Goal: Task Accomplishment & Management: Manage account settings

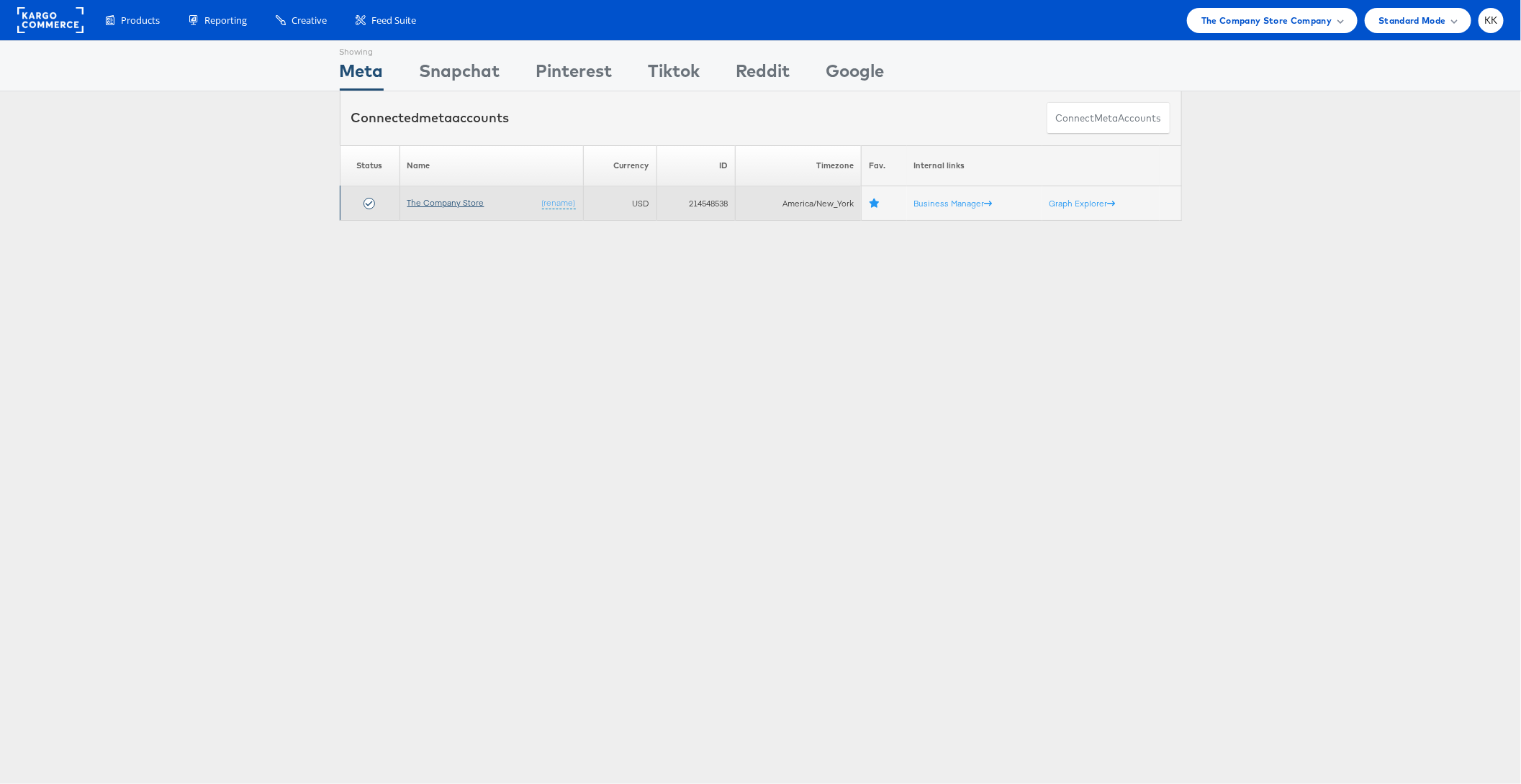
click at [441, 205] on link "The Company Store" at bounding box center [446, 202] width 77 height 11
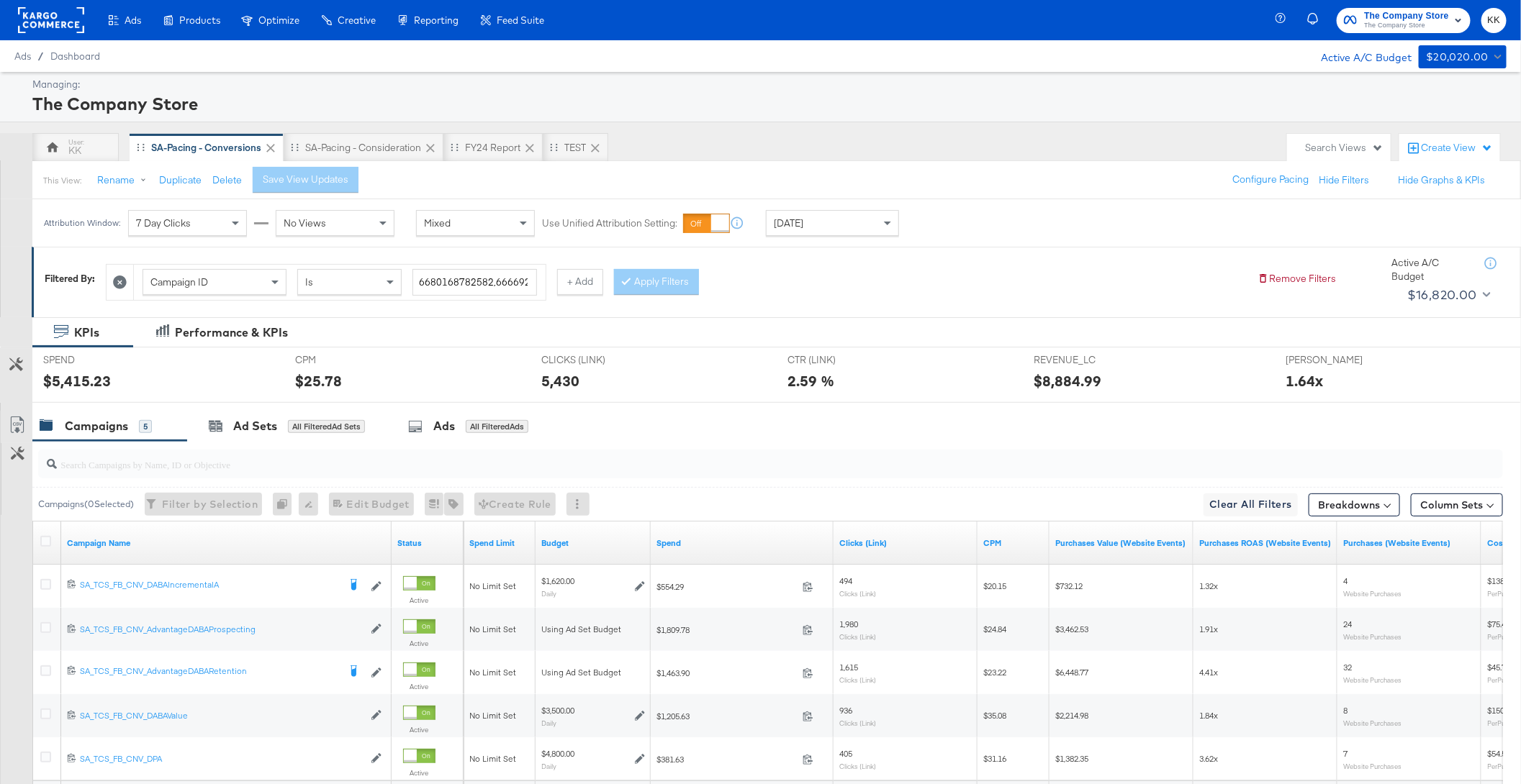
scroll to position [49, 0]
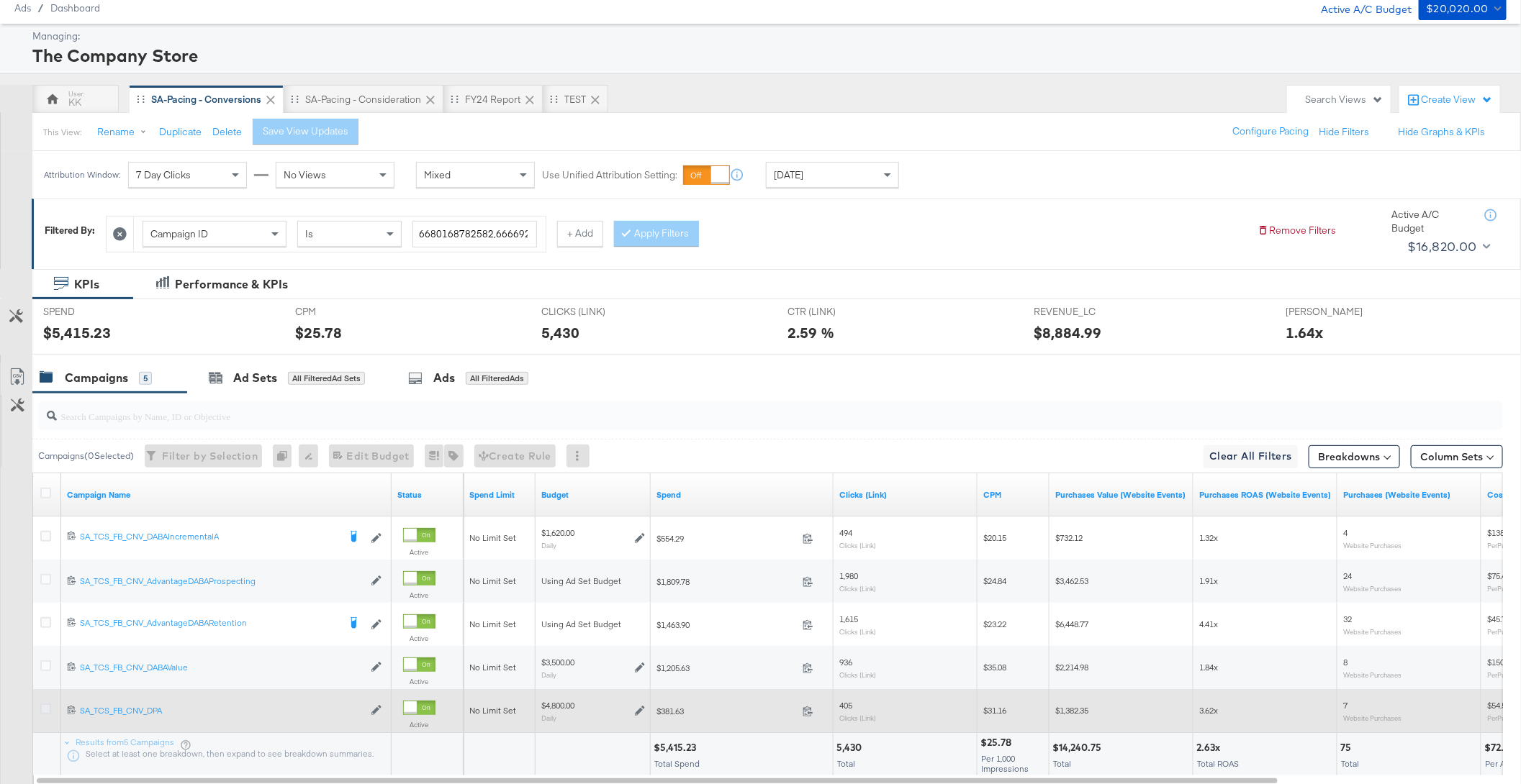
click at [45, 704] on icon at bounding box center [46, 709] width 11 height 11
click at [0, 0] on input "checkbox" at bounding box center [0, 0] width 0 height 0
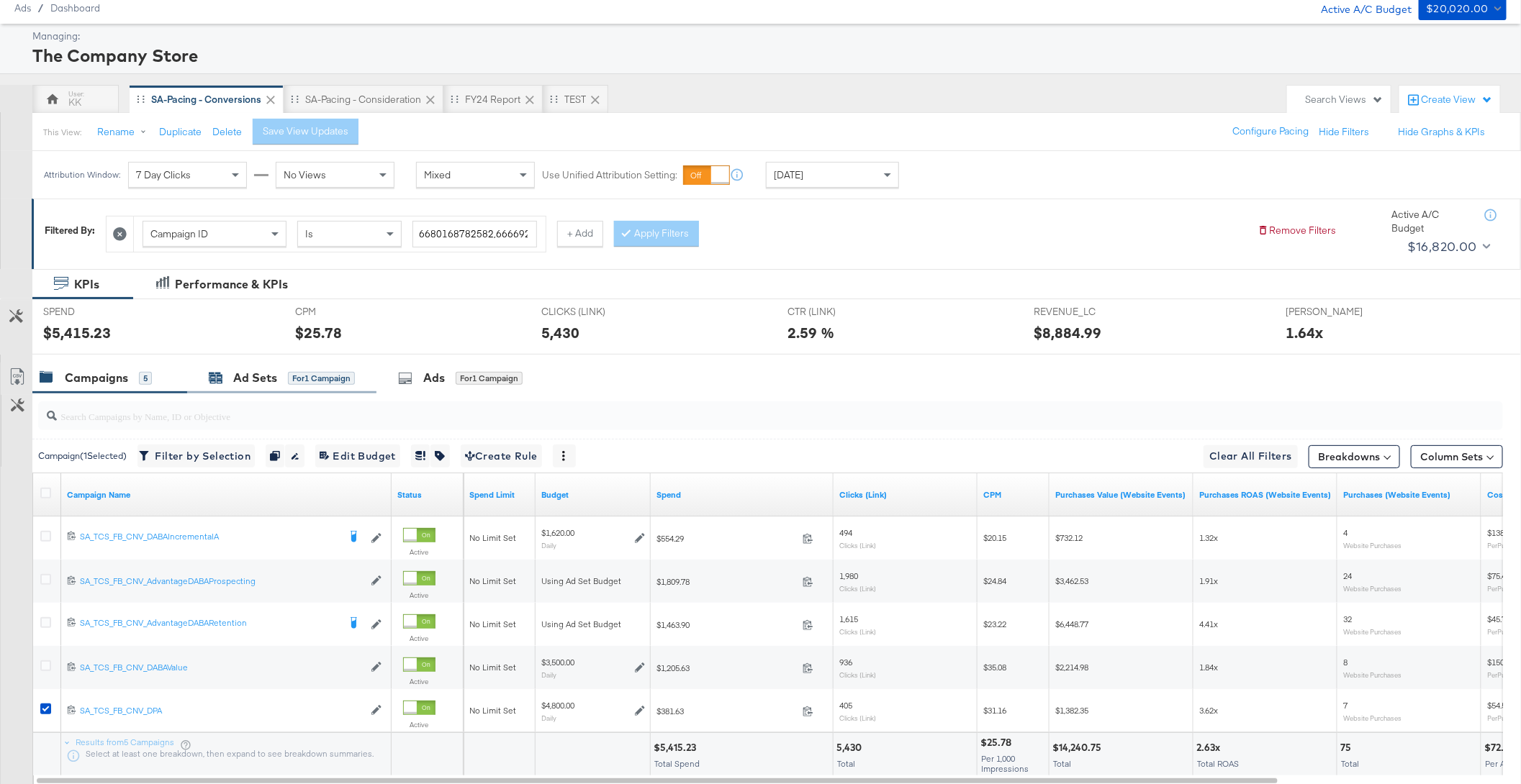
click at [255, 377] on div "Ad Sets" at bounding box center [255, 378] width 44 height 17
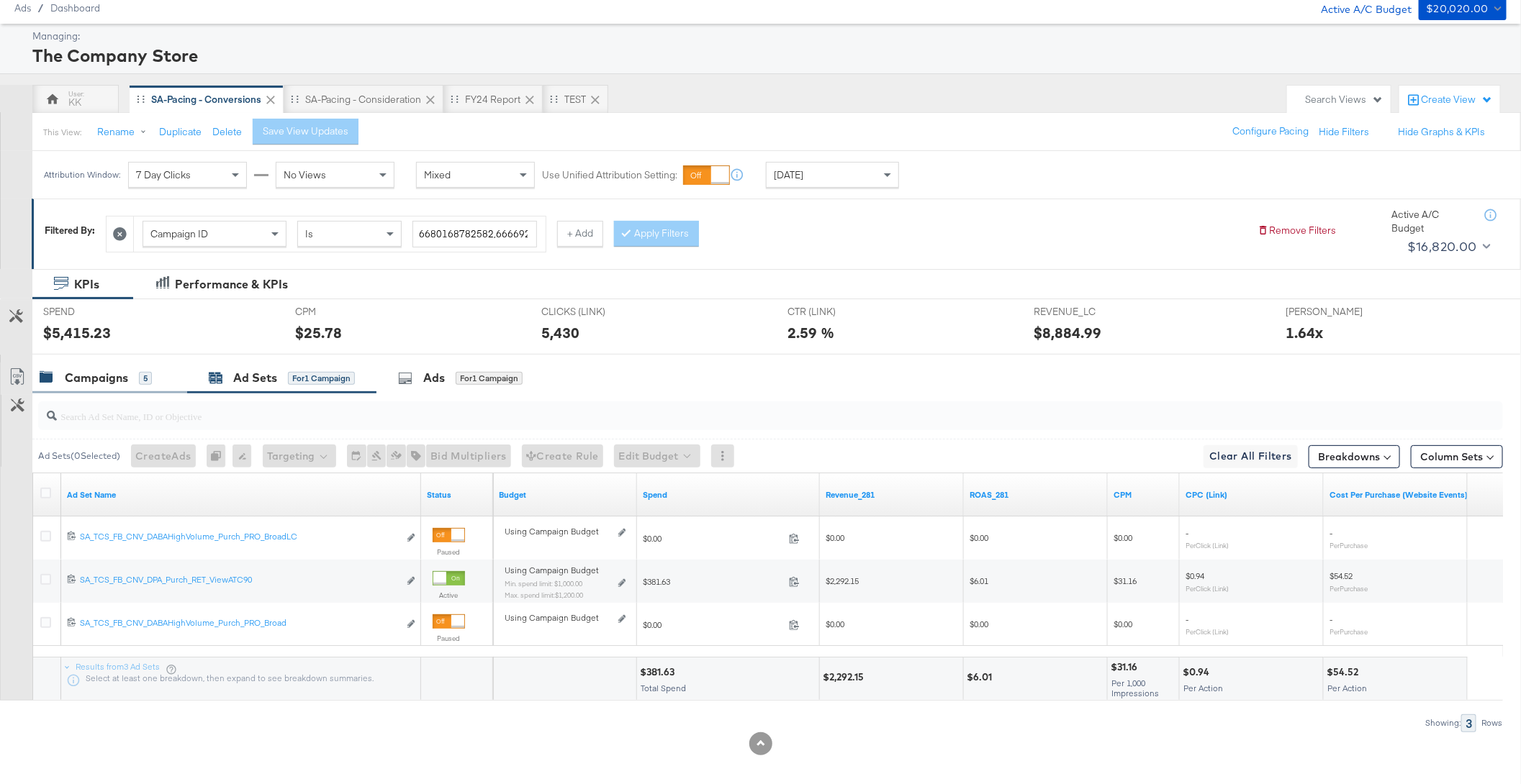
click at [100, 375] on div "Campaigns" at bounding box center [96, 378] width 64 height 17
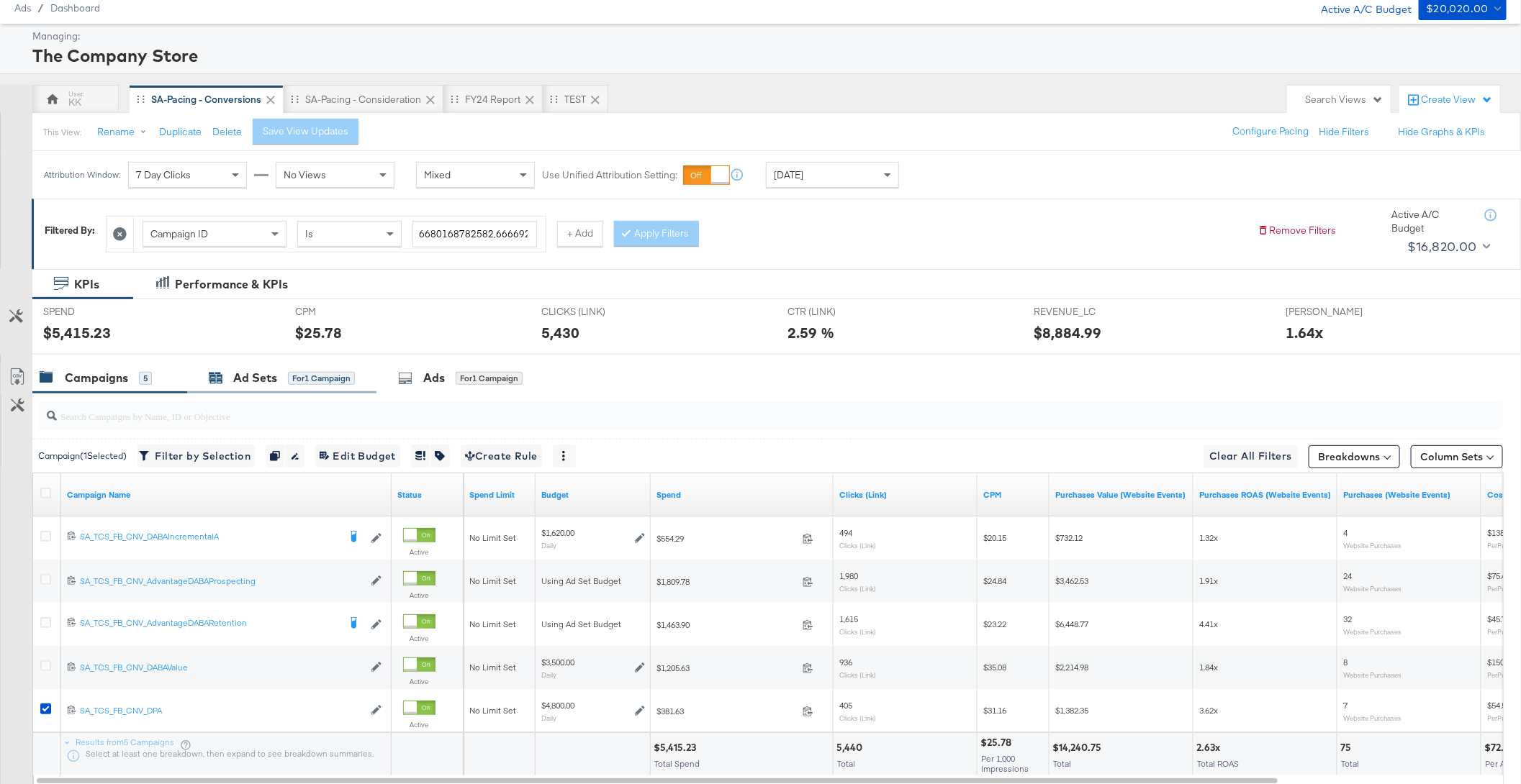
click at [316, 384] on div "Ad Sets for 1 Campaign" at bounding box center [281, 378] width 146 height 17
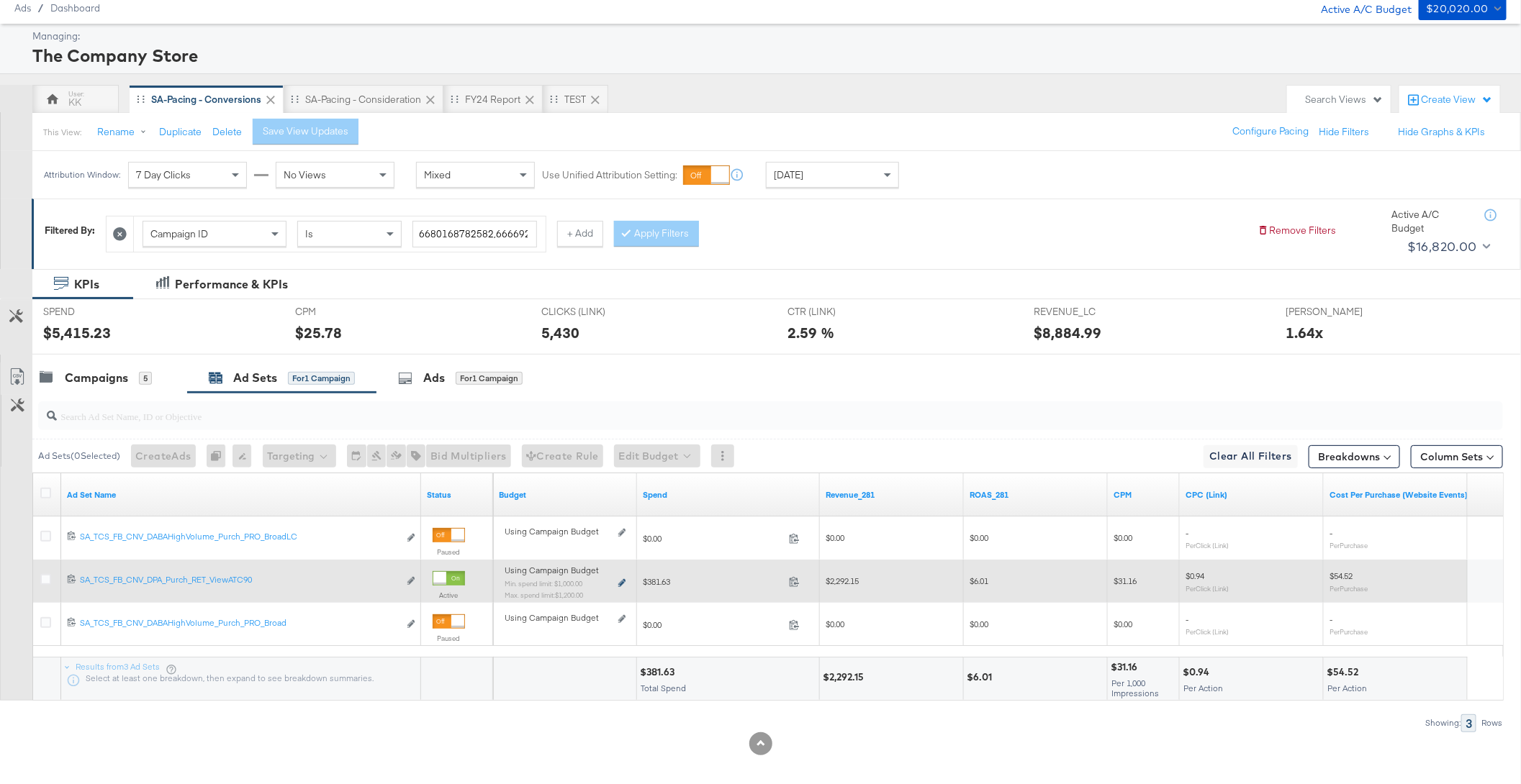
click at [624, 582] on icon at bounding box center [622, 584] width 7 height 8
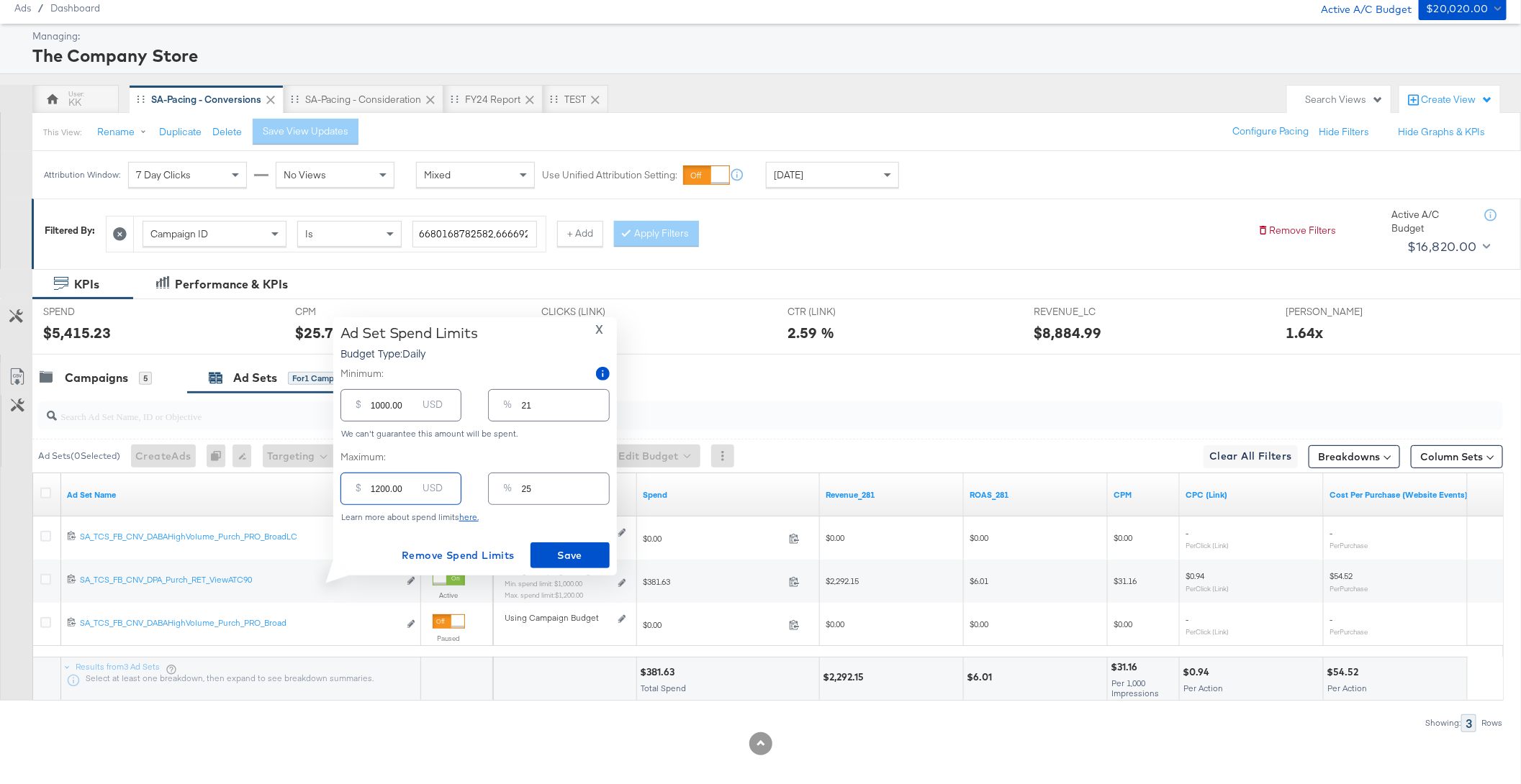
drag, startPoint x: 378, startPoint y: 490, endPoint x: 361, endPoint y: 487, distance: 17.3
click at [361, 487] on div "$ 1200.00 USD" at bounding box center [401, 488] width 121 height 33
type input "100.00"
type input "2"
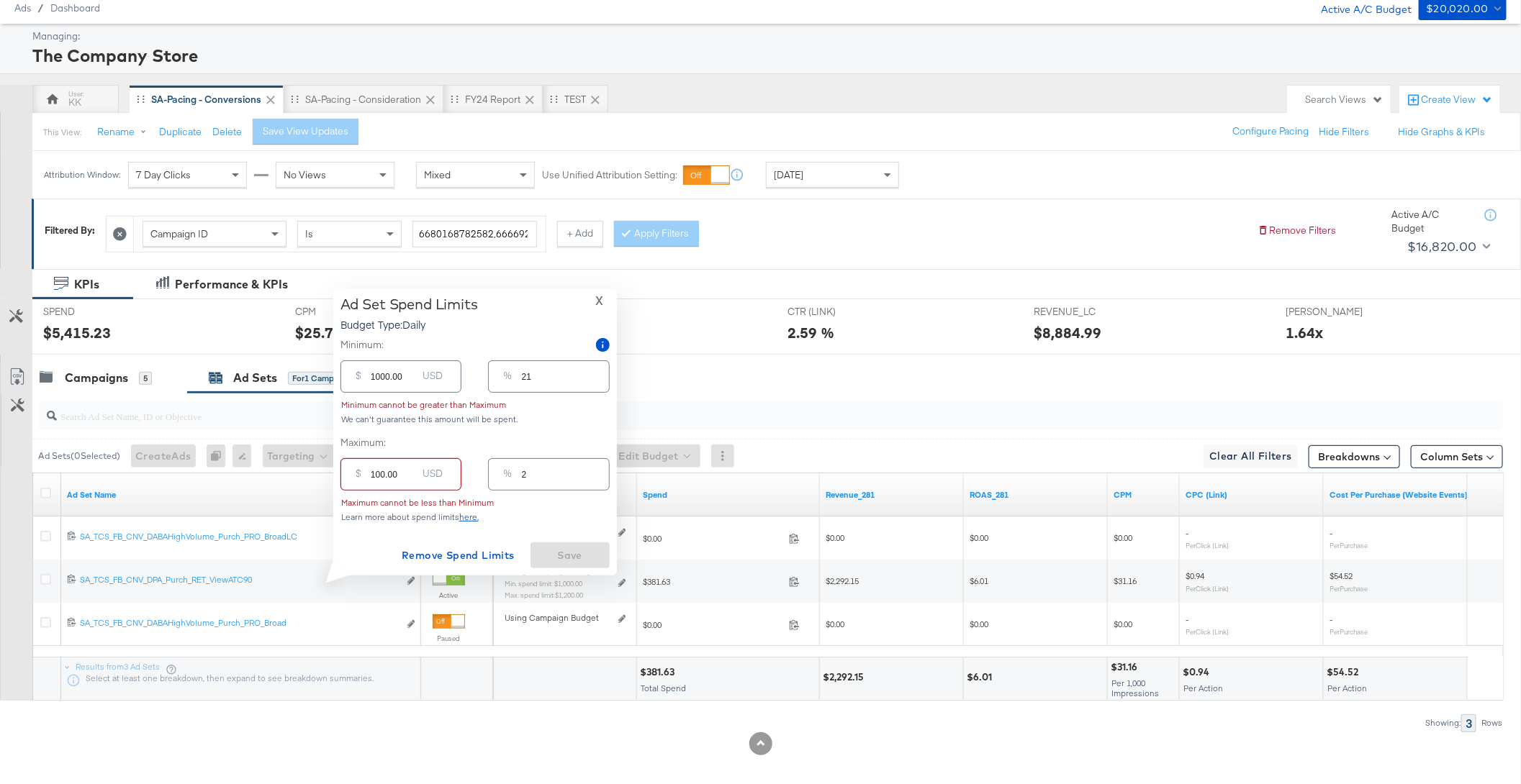
type input "1900.00"
type input "40"
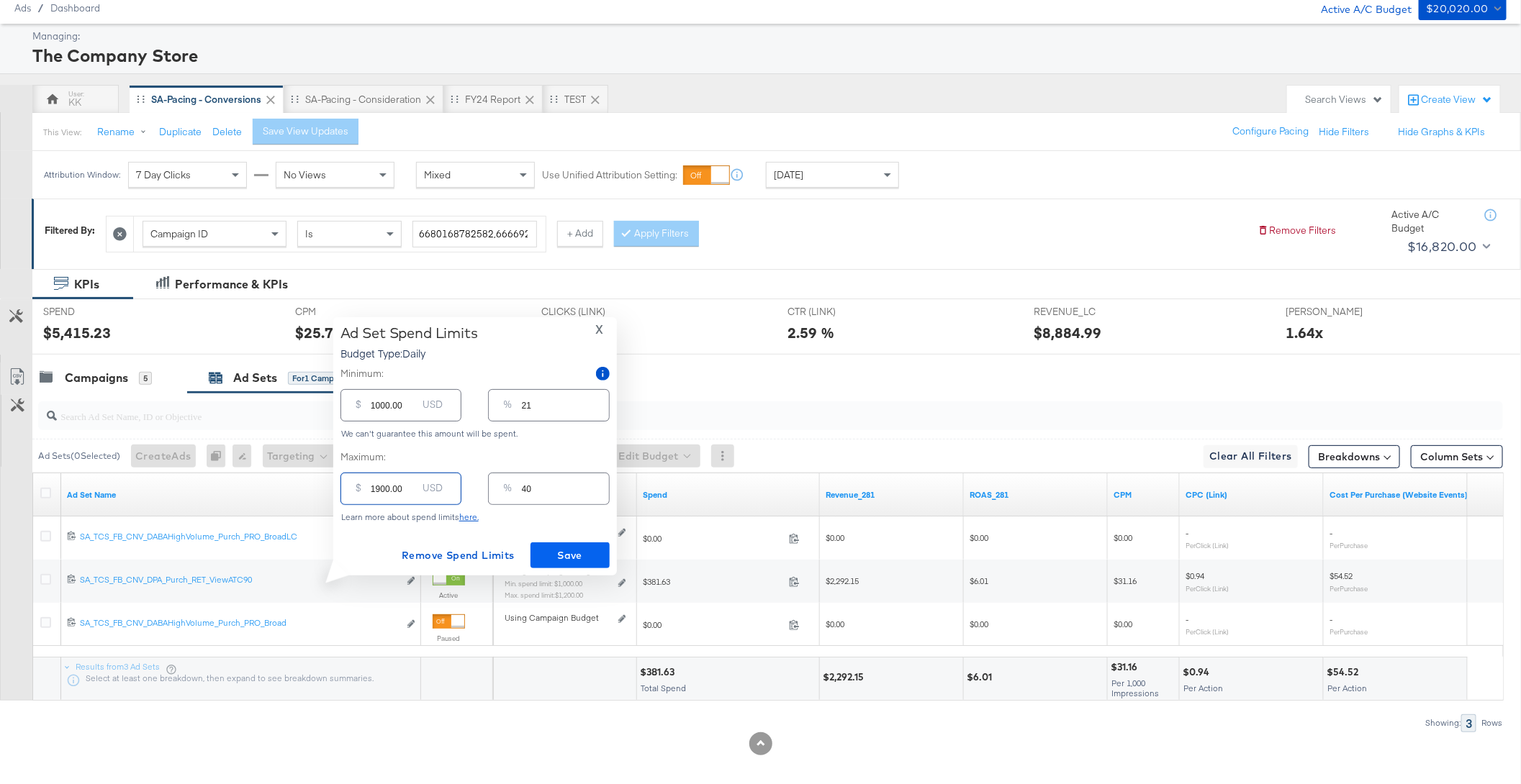
type input "1900.00"
click at [573, 561] on span "Save" at bounding box center [570, 556] width 68 height 18
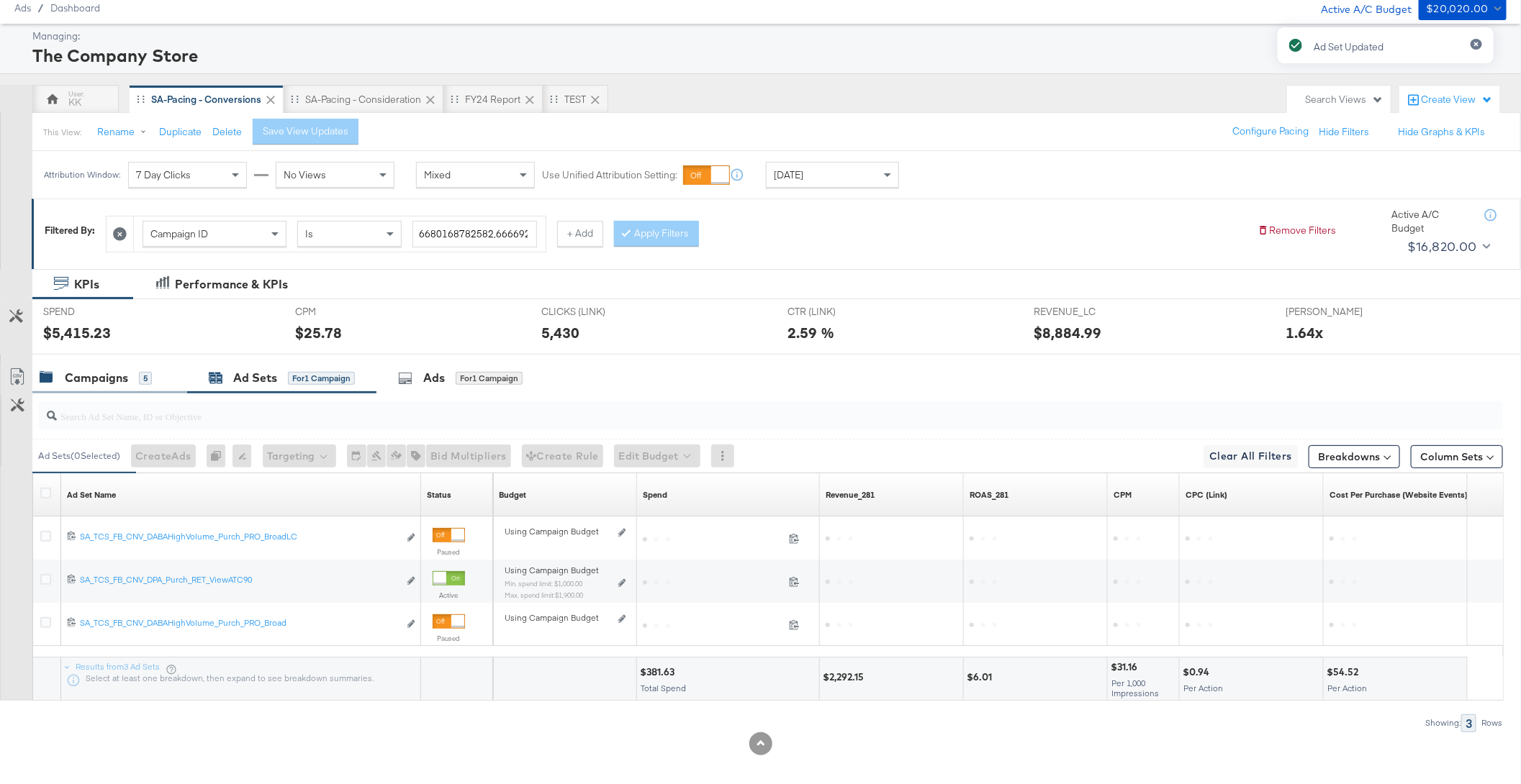
click at [91, 373] on div "Campaigns" at bounding box center [96, 378] width 64 height 17
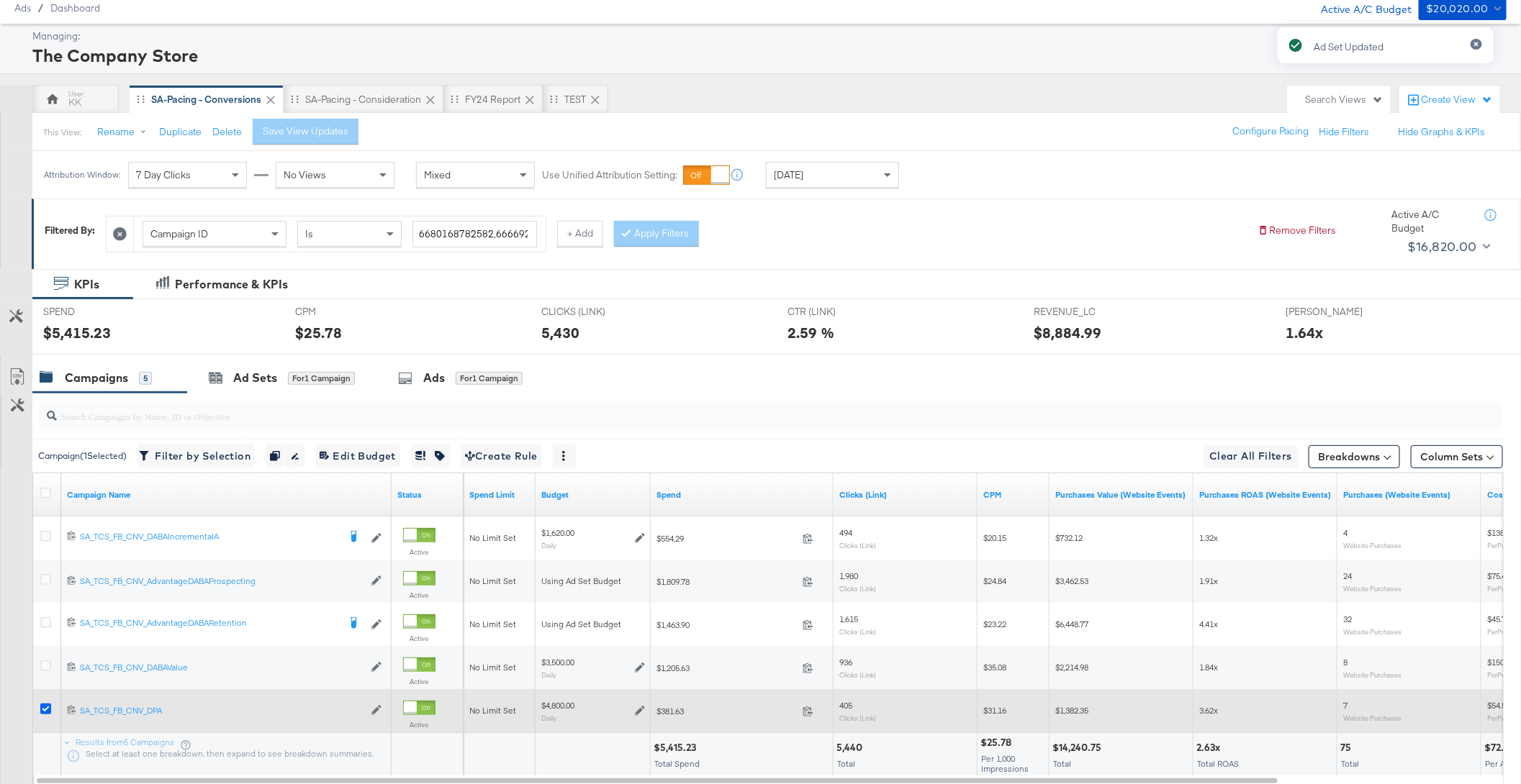
click at [47, 709] on icon at bounding box center [46, 709] width 11 height 11
click at [0, 0] on input "checkbox" at bounding box center [0, 0] width 0 height 0
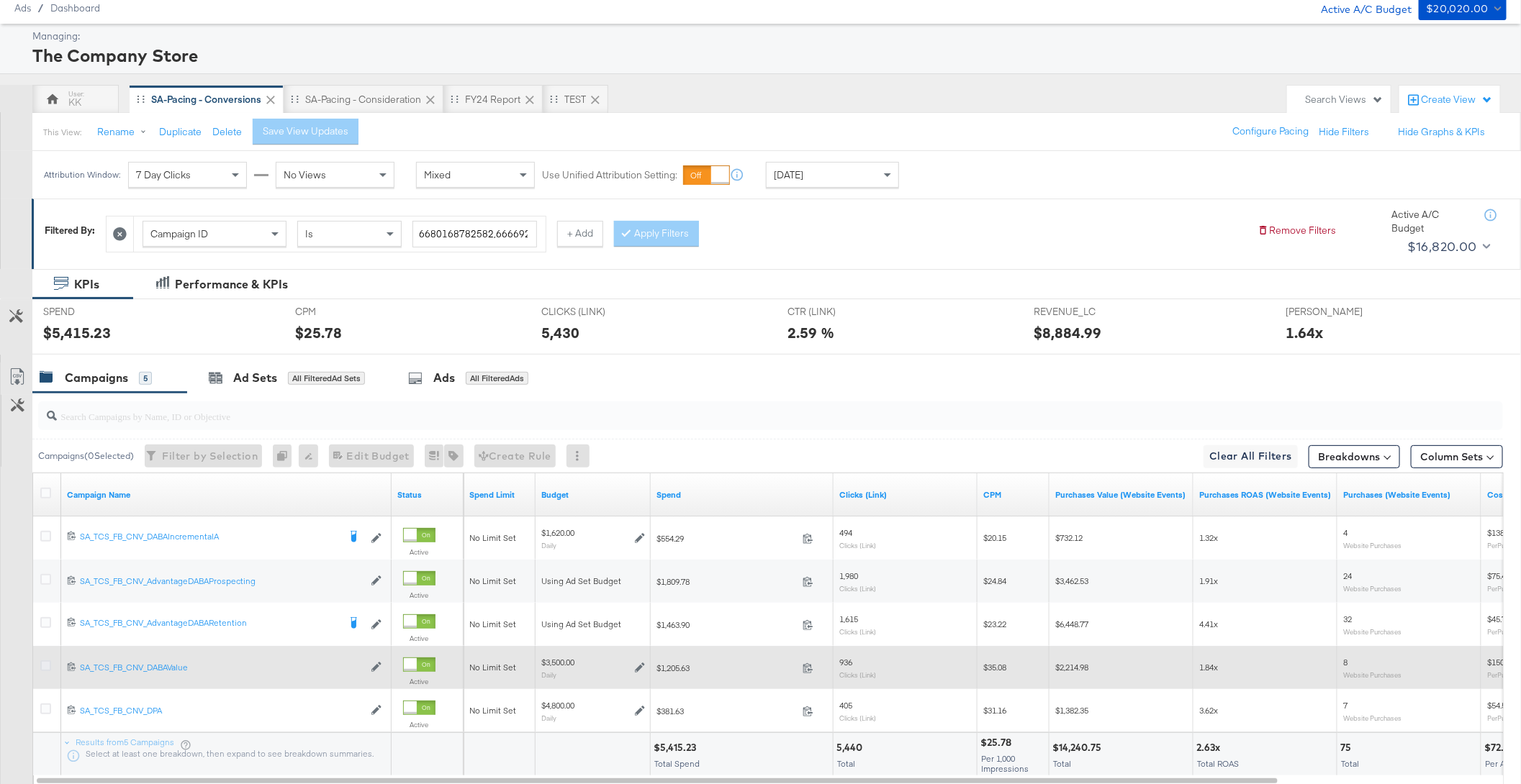
click at [45, 668] on icon at bounding box center [46, 666] width 11 height 11
click at [0, 0] on input "checkbox" at bounding box center [0, 0] width 0 height 0
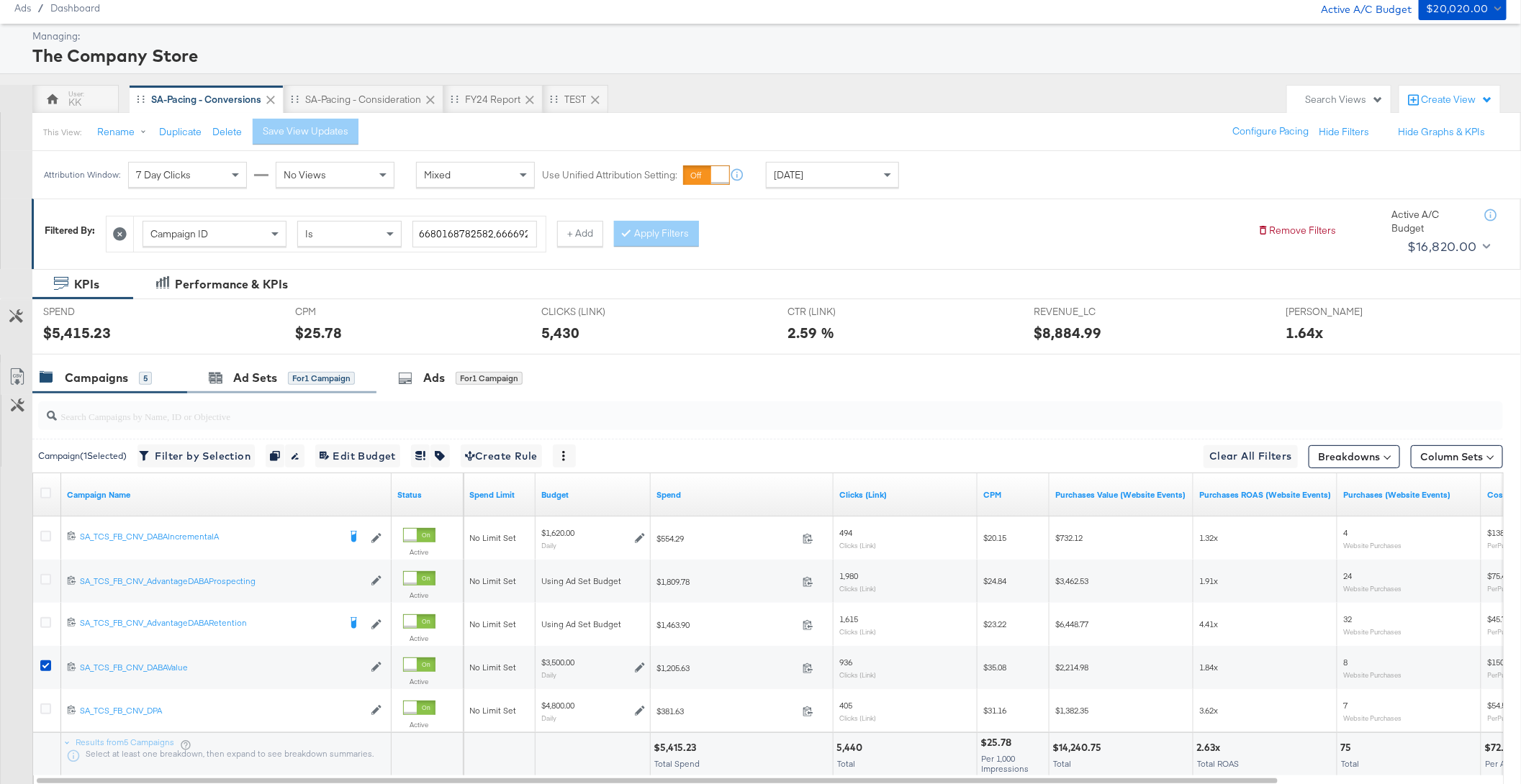
click at [268, 364] on div "Ad Sets for 1 Campaign" at bounding box center [281, 377] width 190 height 31
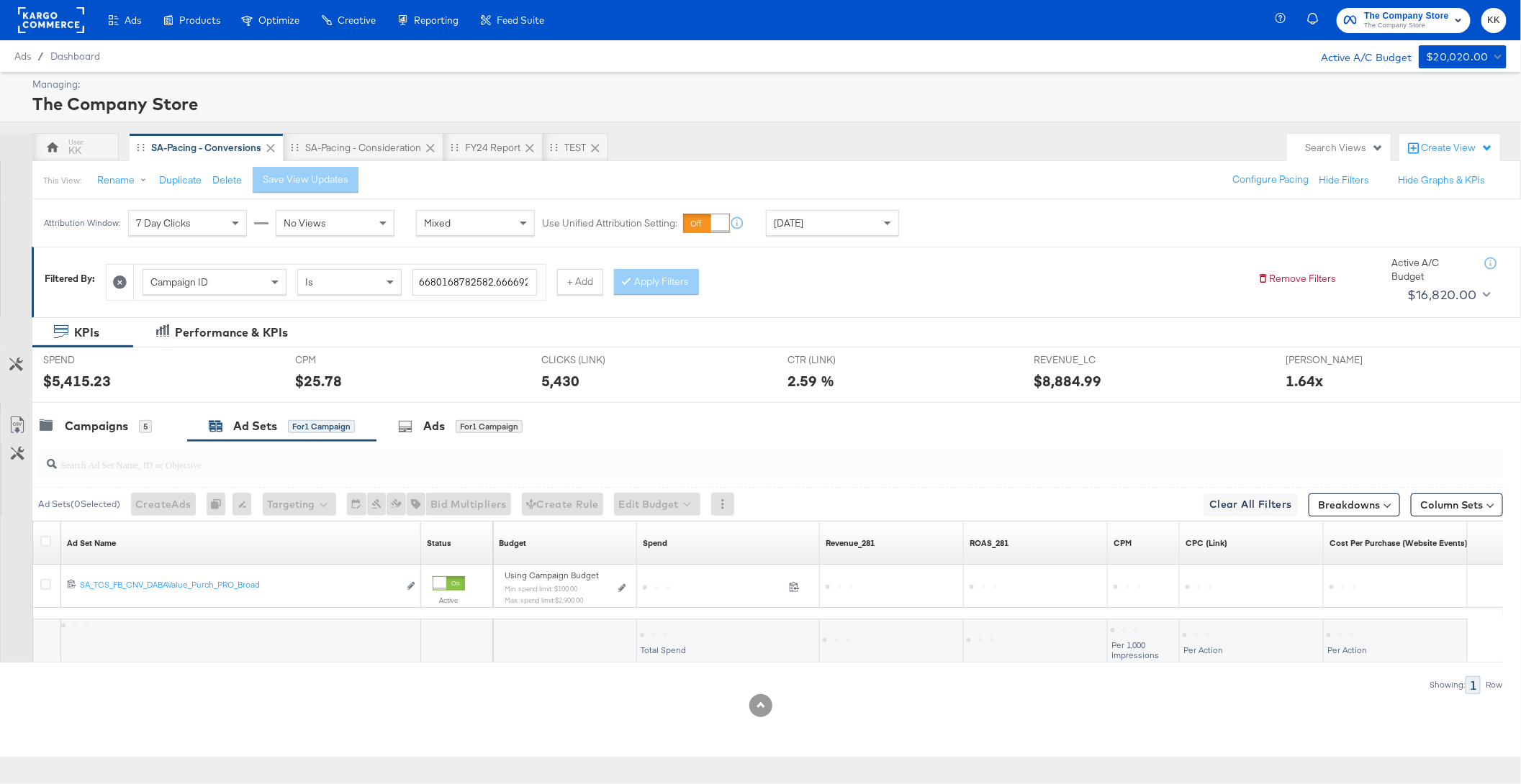
scroll to position [0, 0]
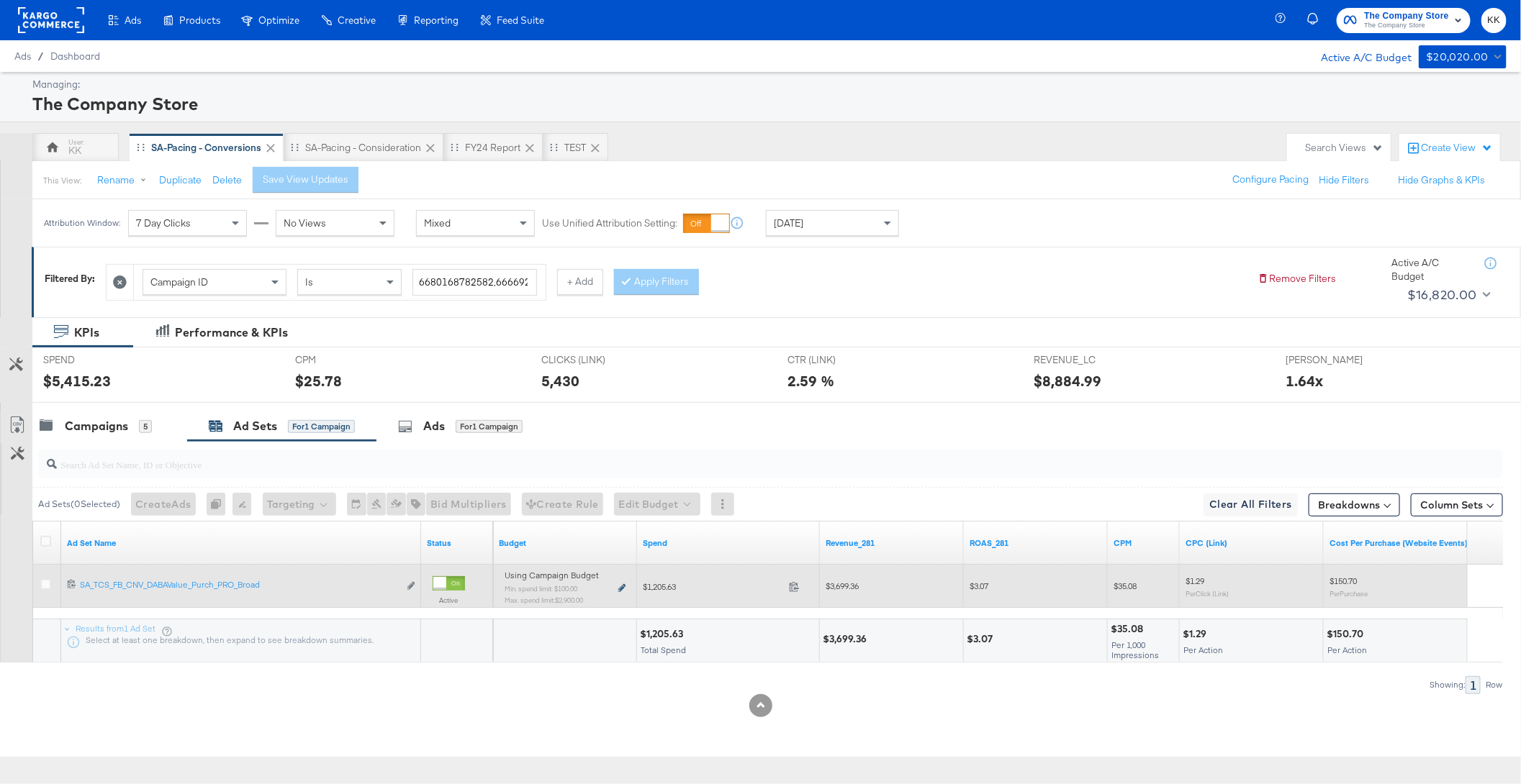
click at [624, 585] on icon at bounding box center [622, 588] width 7 height 8
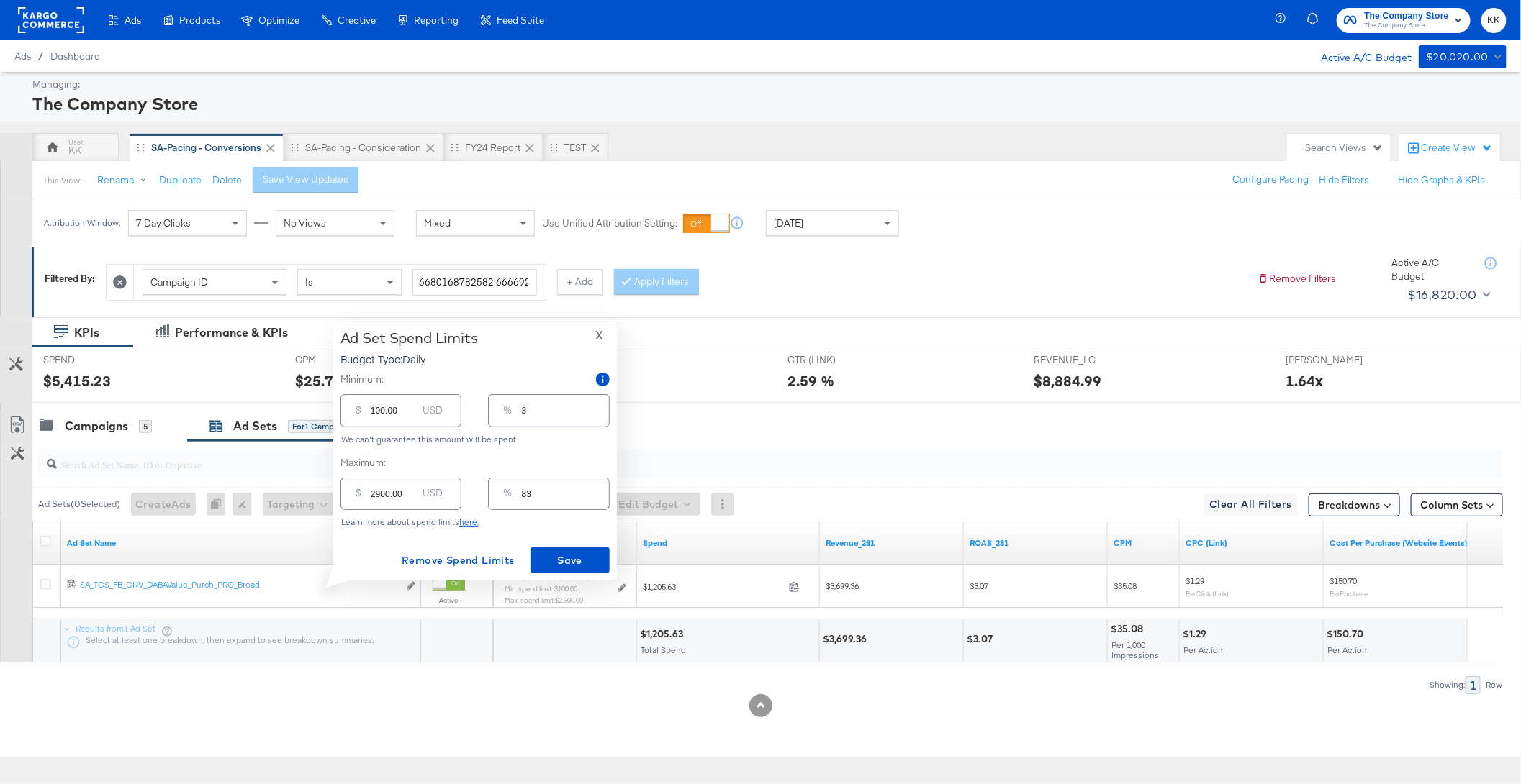
click at [378, 494] on input "2900.00" at bounding box center [393, 487] width 46 height 31
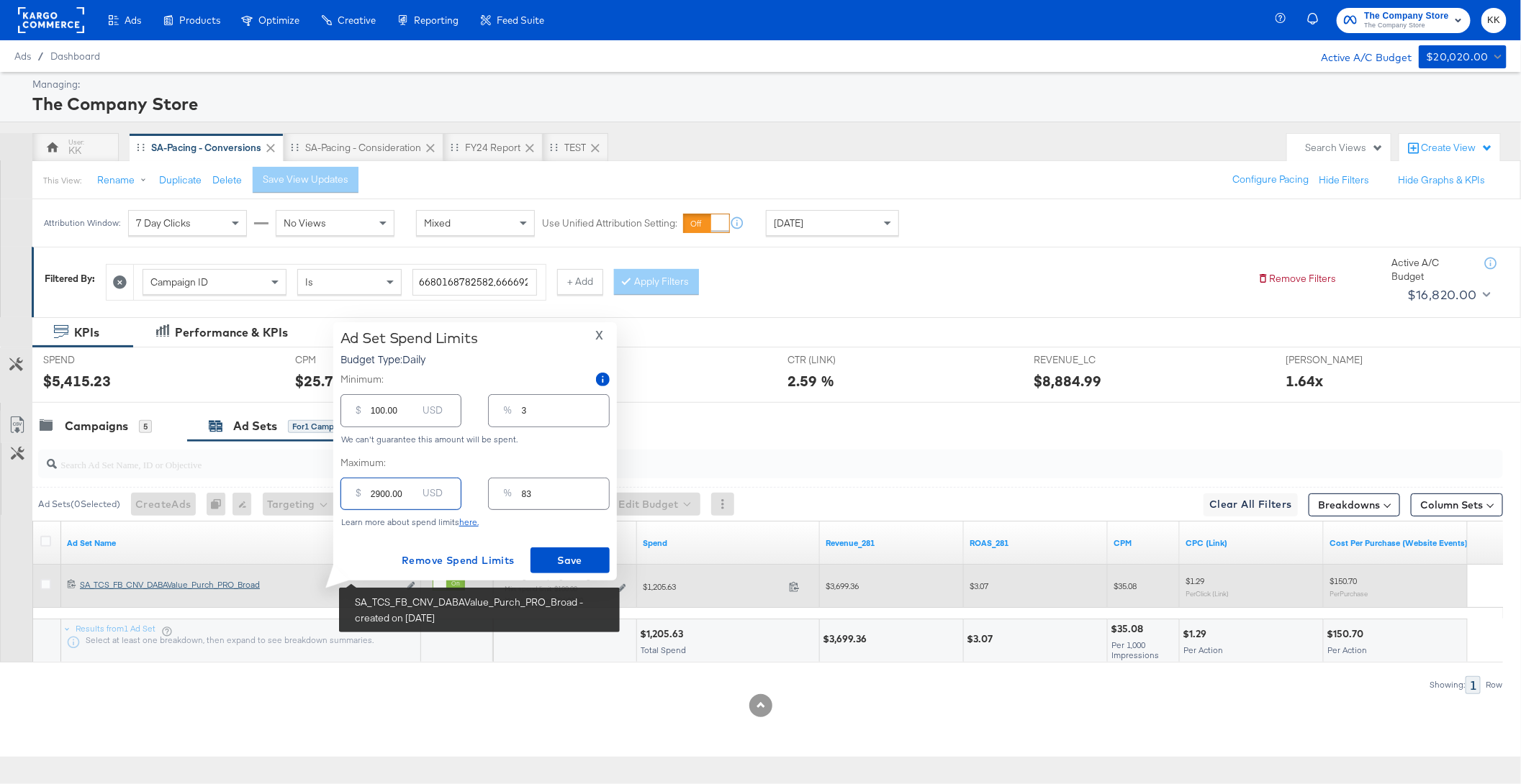
type input "200.00"
type input "6"
type input "2000.00"
type input "57"
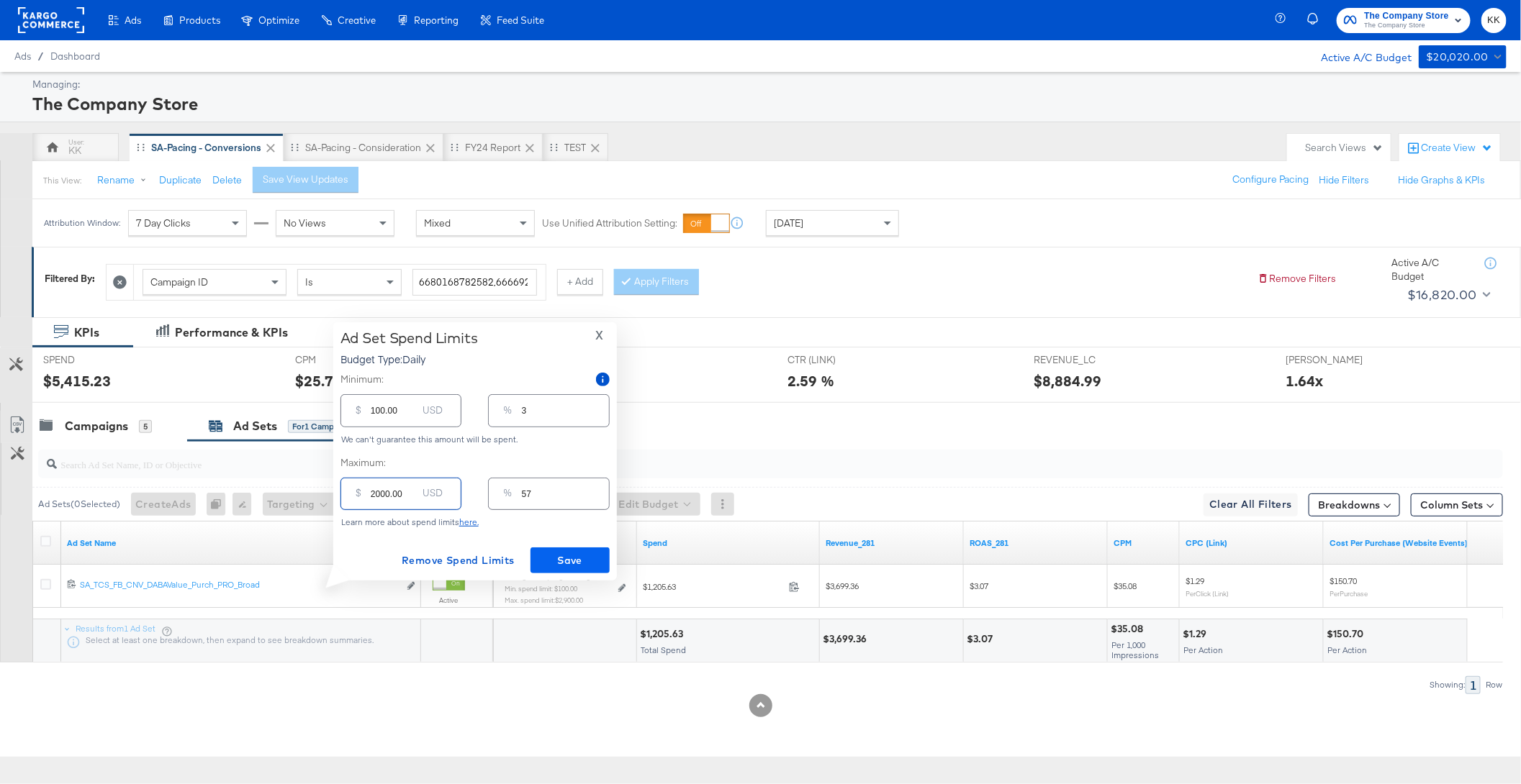
type input "2000.00"
click at [567, 569] on span "Save" at bounding box center [570, 561] width 68 height 18
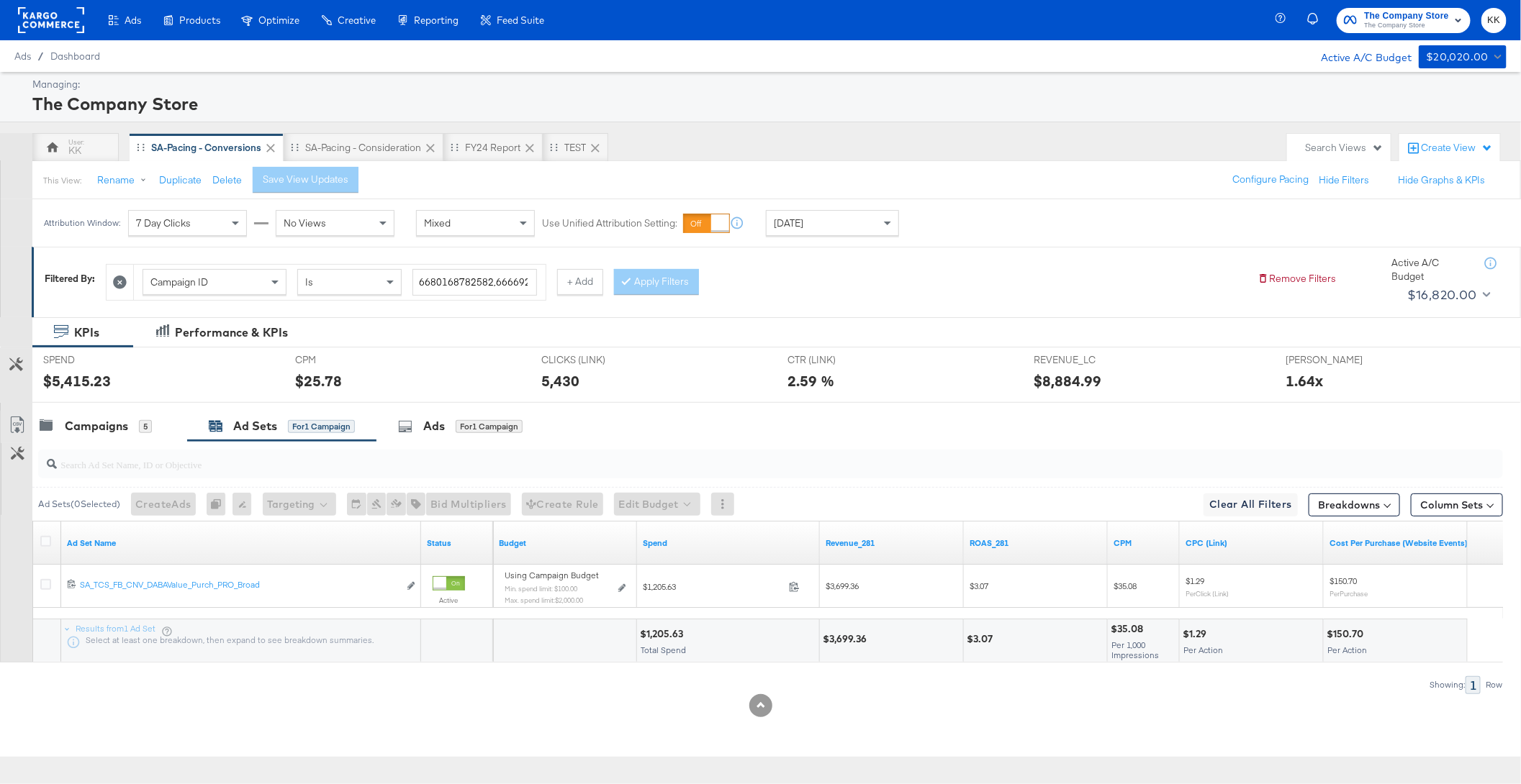
click at [120, 400] on div "SPEND SPEND $5,415.23" at bounding box center [159, 374] width 252 height 55
click at [96, 433] on div "Campaigns" at bounding box center [96, 426] width 64 height 17
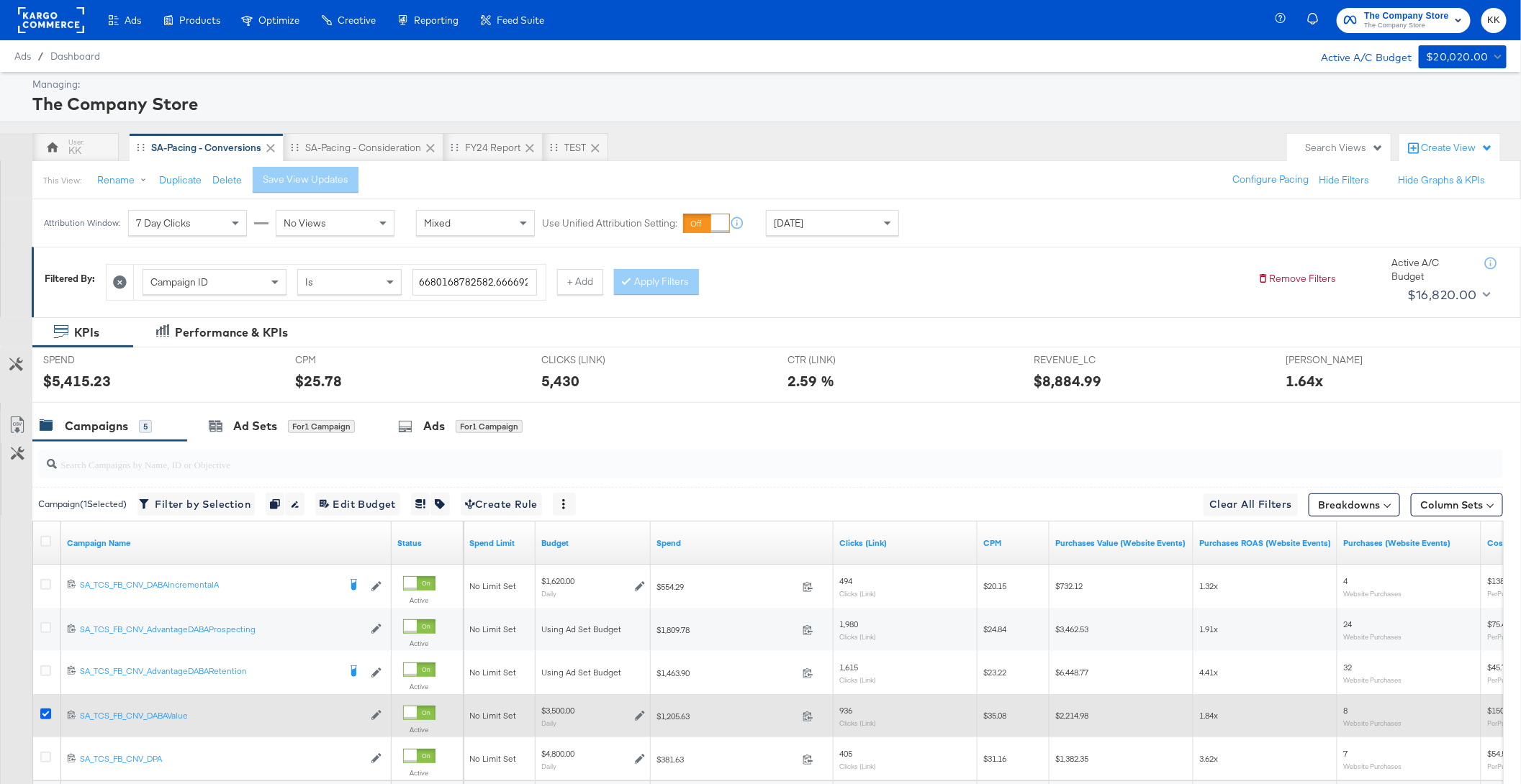
click at [42, 714] on icon at bounding box center [46, 714] width 11 height 11
click at [0, 0] on input "checkbox" at bounding box center [0, 0] width 0 height 0
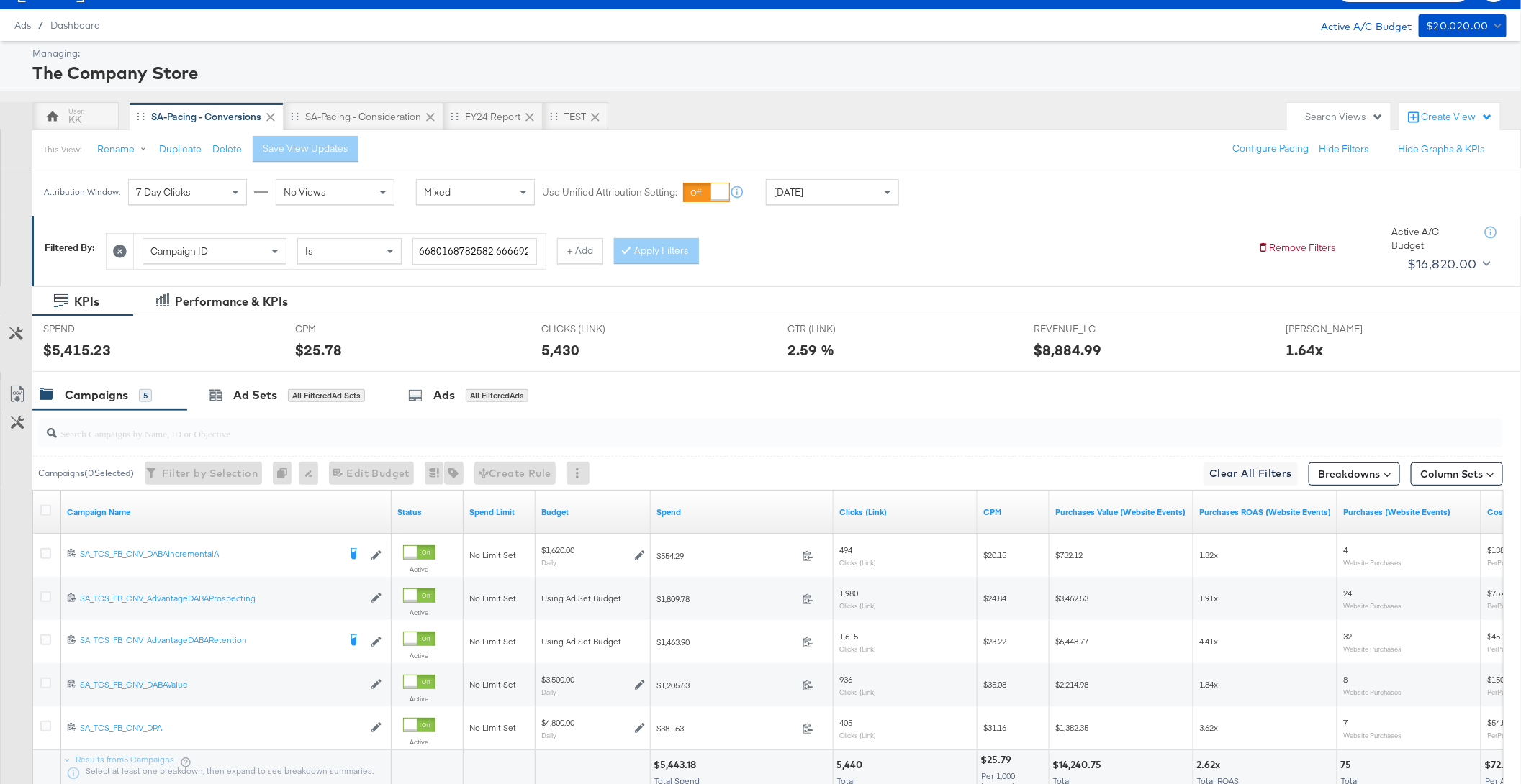
scroll to position [43, 0]
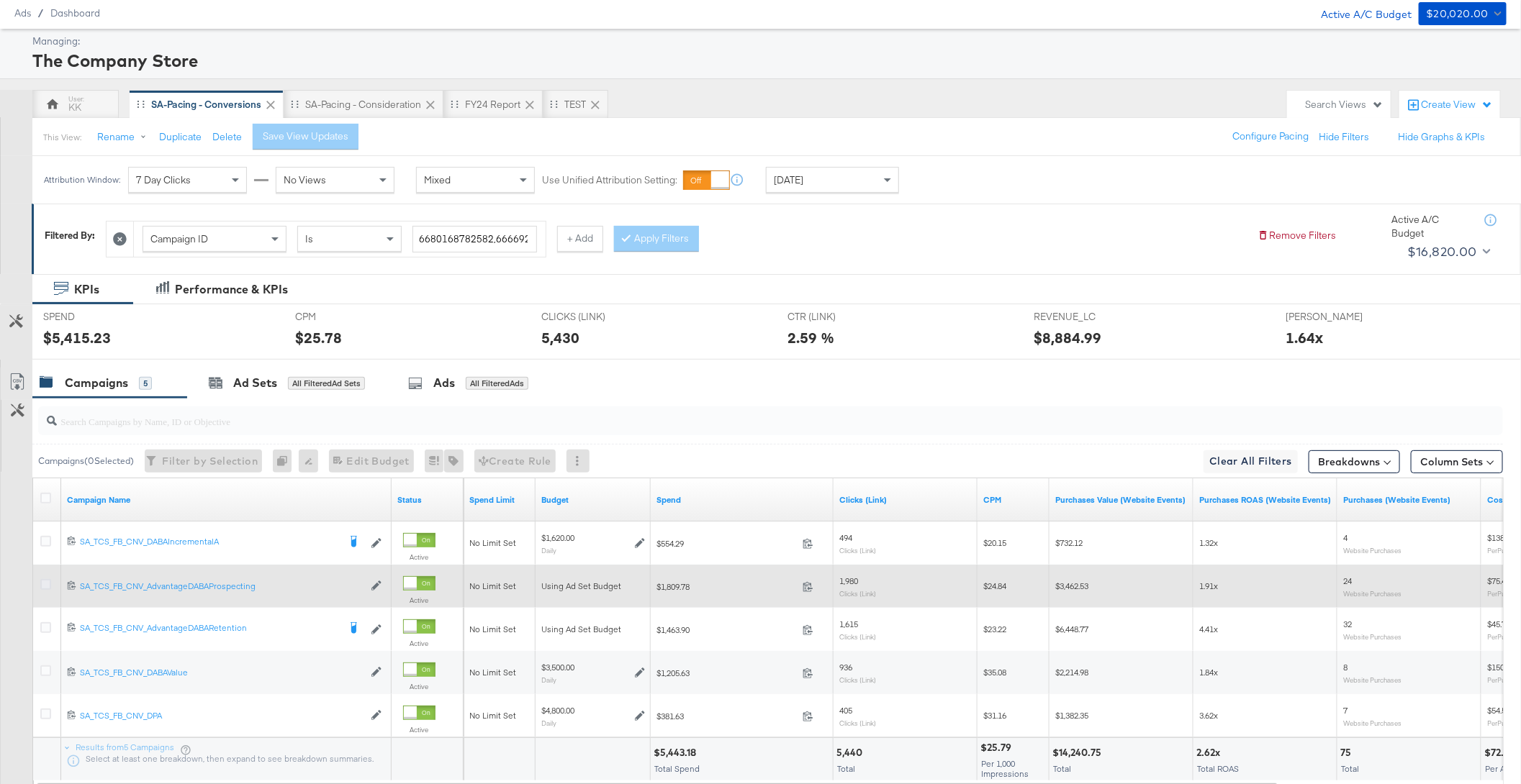
click at [46, 583] on icon at bounding box center [46, 585] width 11 height 11
click at [0, 0] on input "checkbox" at bounding box center [0, 0] width 0 height 0
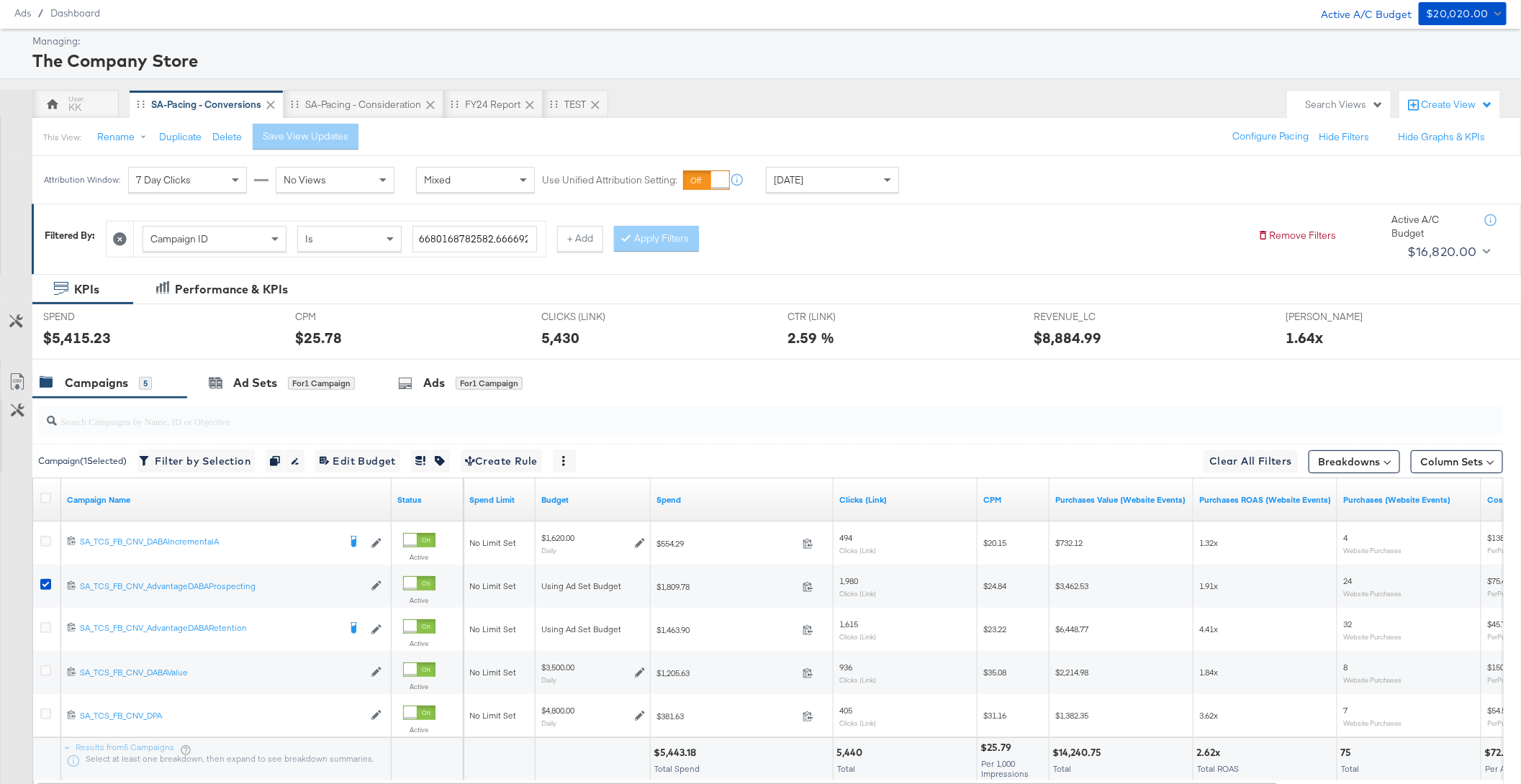
click at [251, 362] on div at bounding box center [760, 365] width 1521 height 12
click at [251, 371] on div "Ad Sets for 1 Campaign" at bounding box center [281, 382] width 190 height 31
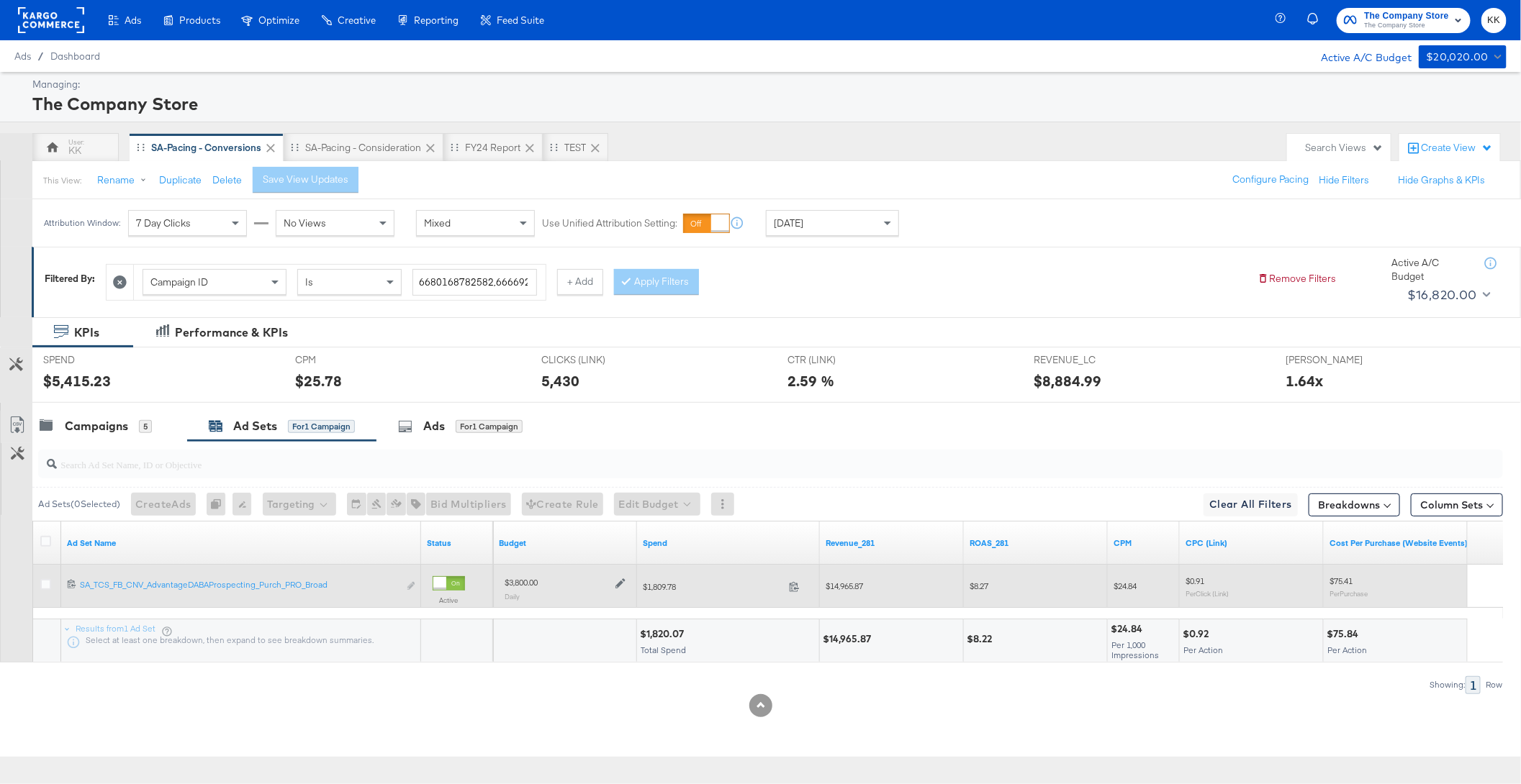
click at [625, 586] on div "$3,800.00 Daily" at bounding box center [564, 588] width 132 height 36
click at [619, 573] on div "$3,800.00 Daily" at bounding box center [564, 588] width 132 height 36
click at [622, 583] on icon at bounding box center [621, 584] width 10 height 10
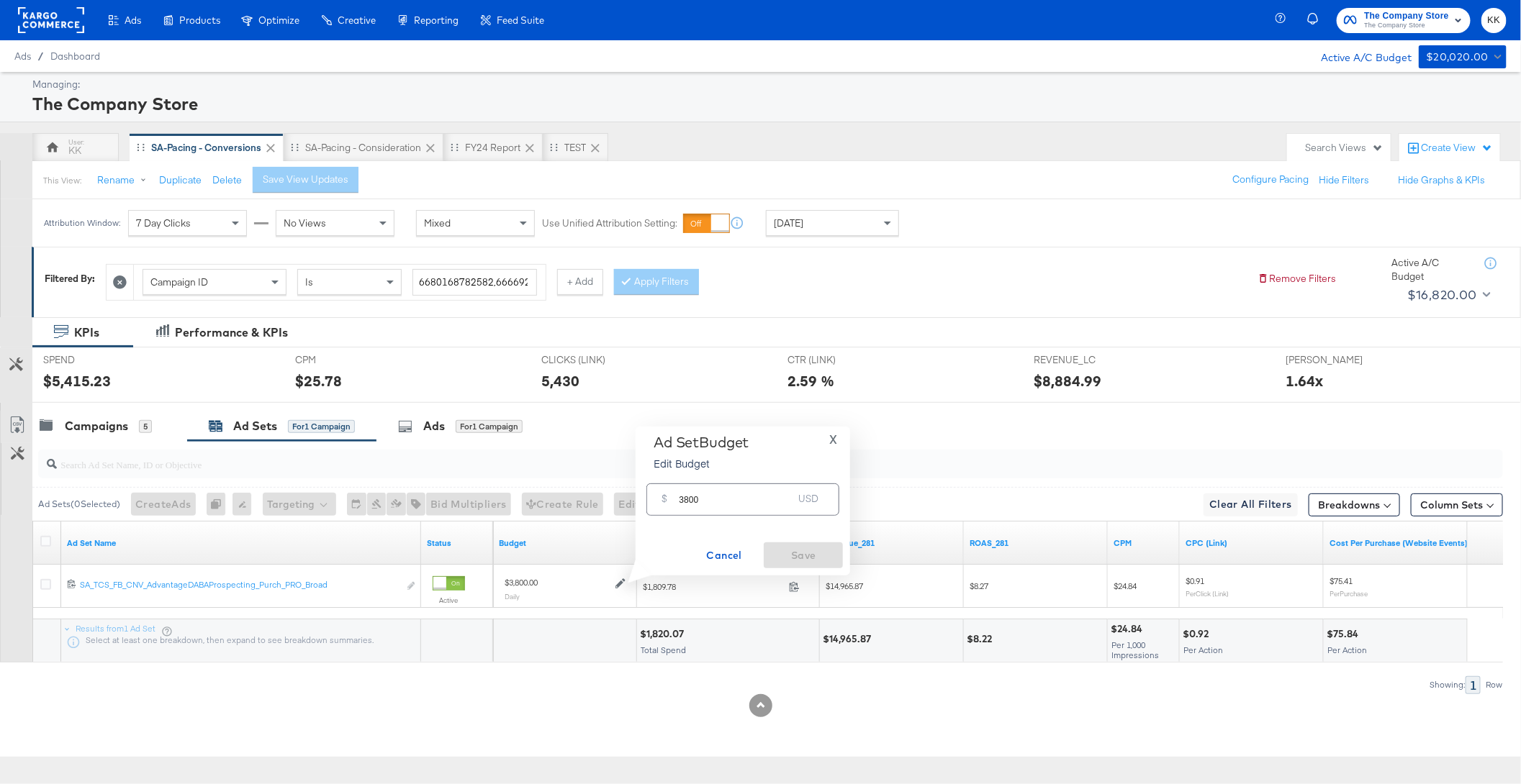
click at [687, 495] on input "3800" at bounding box center [736, 493] width 114 height 31
type input "3300"
click at [821, 544] on button "Save" at bounding box center [803, 556] width 79 height 26
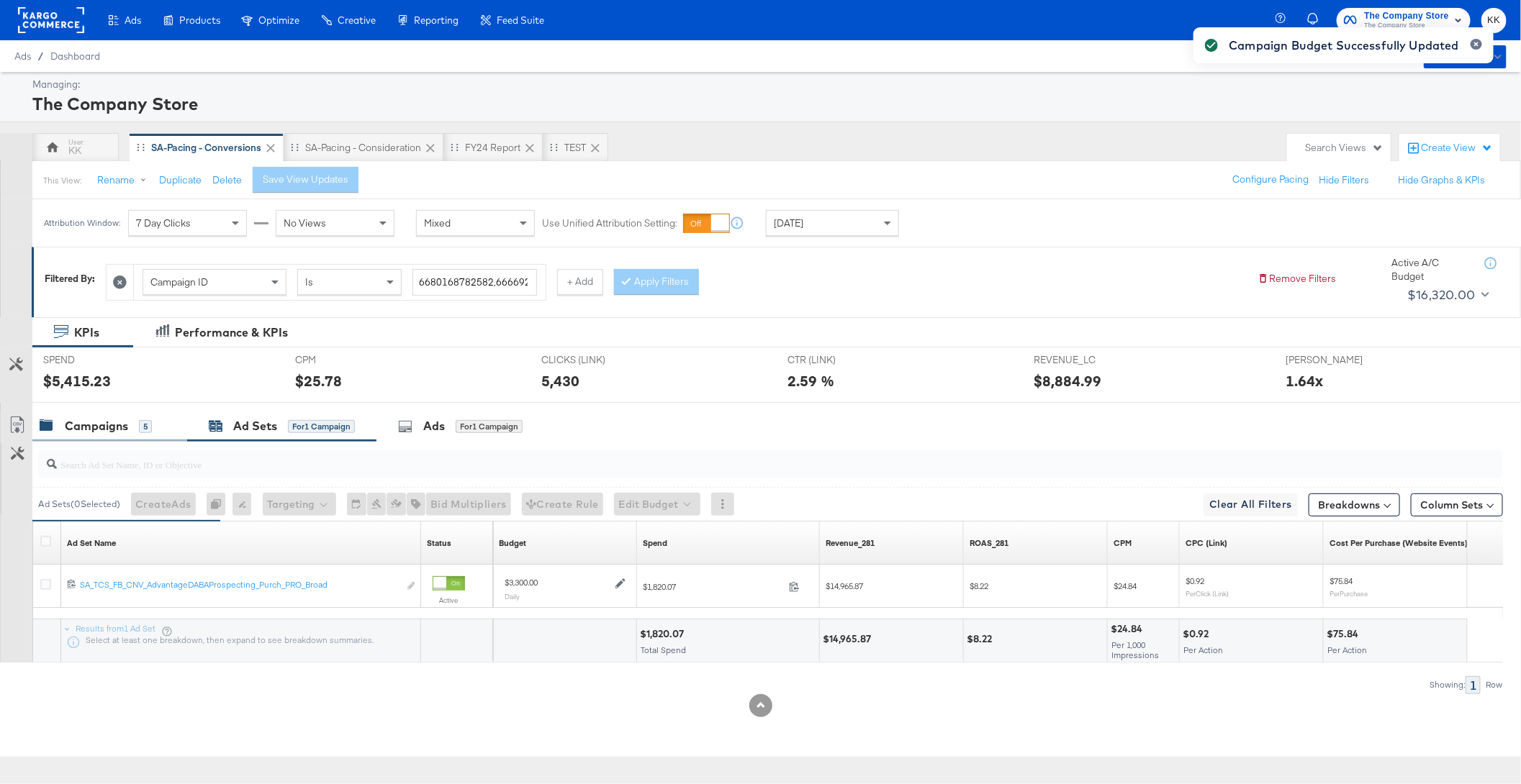
click at [120, 426] on div "Campaigns" at bounding box center [96, 426] width 64 height 17
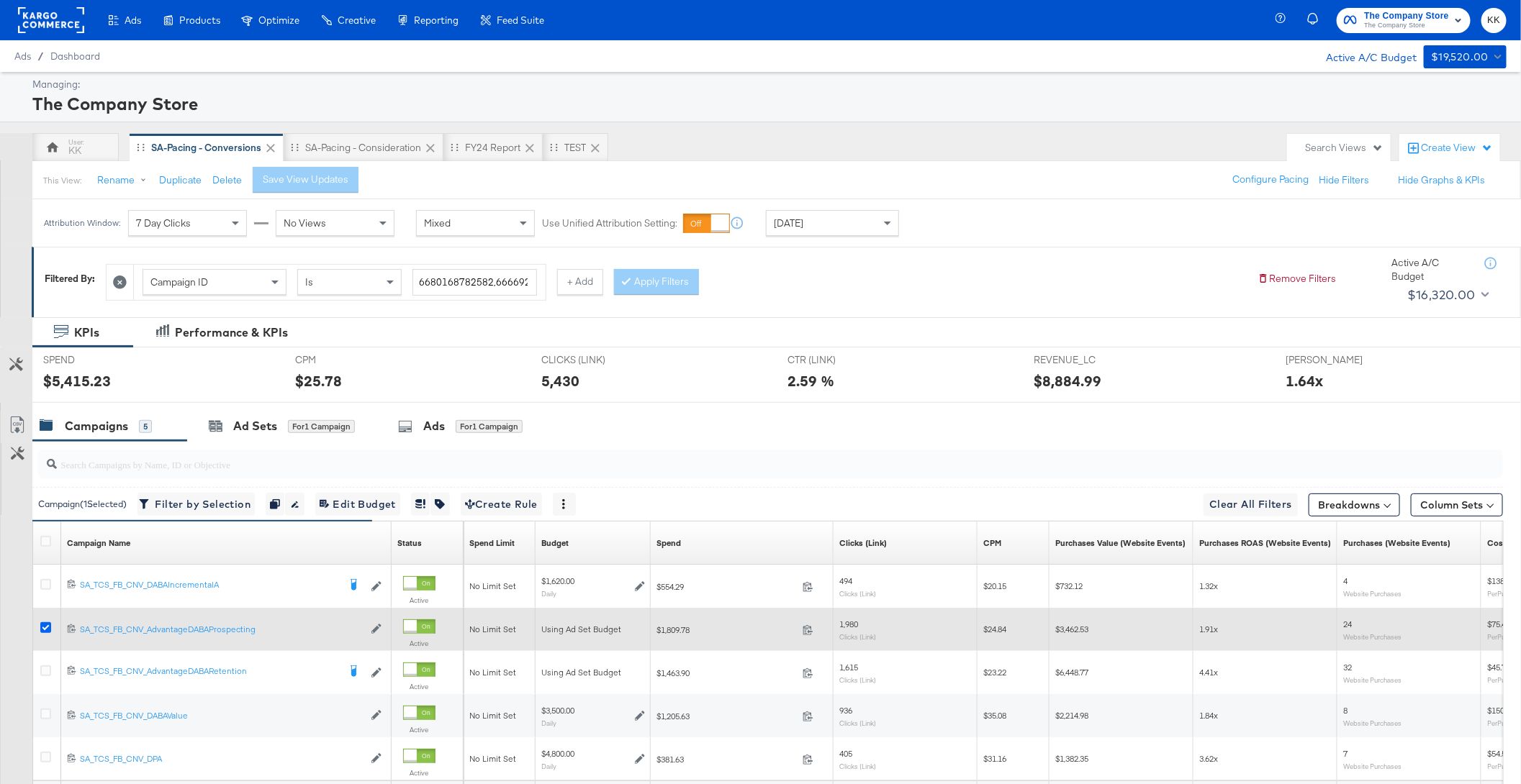
click at [43, 622] on icon at bounding box center [46, 627] width 11 height 11
click at [0, 0] on input "checkbox" at bounding box center [0, 0] width 0 height 0
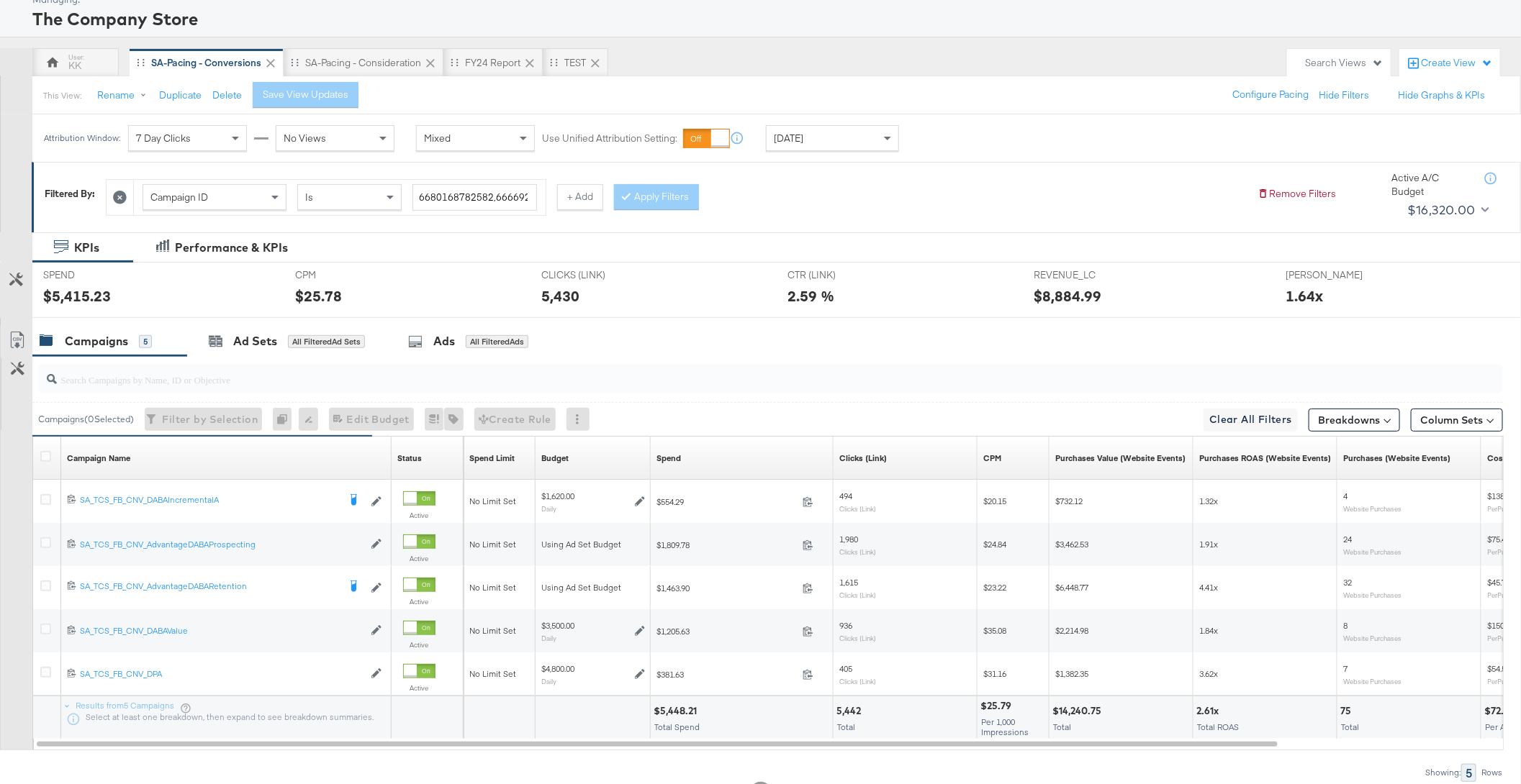
scroll to position [99, 0]
